Goal: Find specific page/section: Find specific page/section

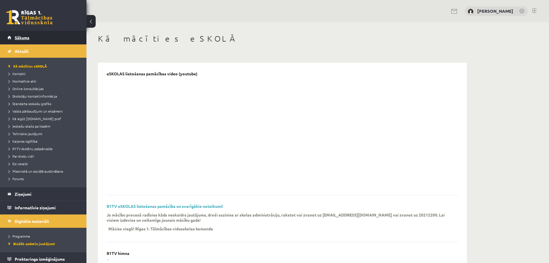
click at [19, 37] on span "Sākums" at bounding box center [22, 37] width 15 height 5
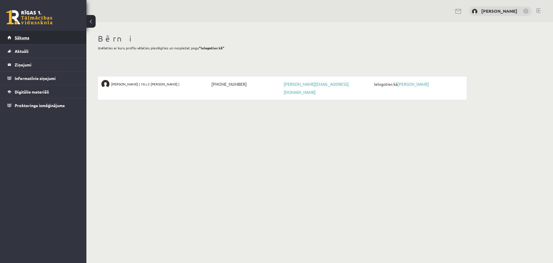
click at [23, 39] on span "Sākums" at bounding box center [22, 37] width 15 height 5
click at [418, 82] on link "[PERSON_NAME]" at bounding box center [413, 83] width 31 height 5
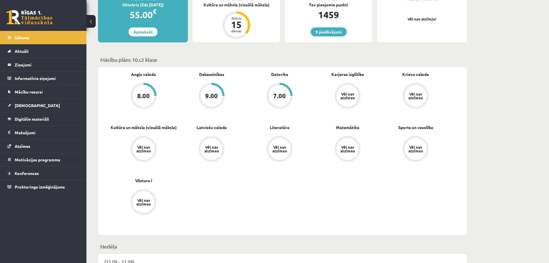
scroll to position [144, 0]
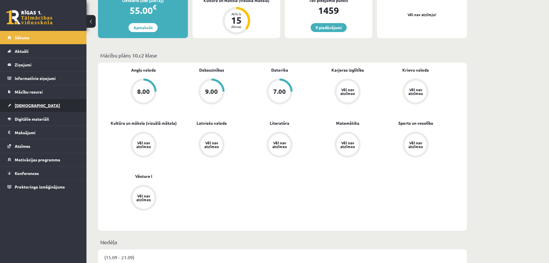
click at [28, 106] on span "Ieskaites" at bounding box center [37, 105] width 45 height 5
